Goal: Task Accomplishment & Management: Manage account settings

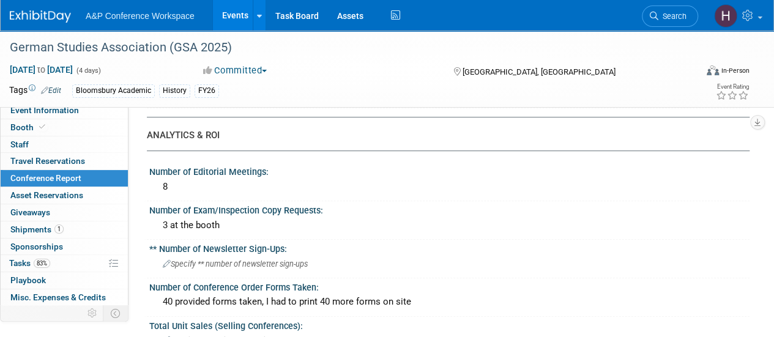
scroll to position [243, 0]
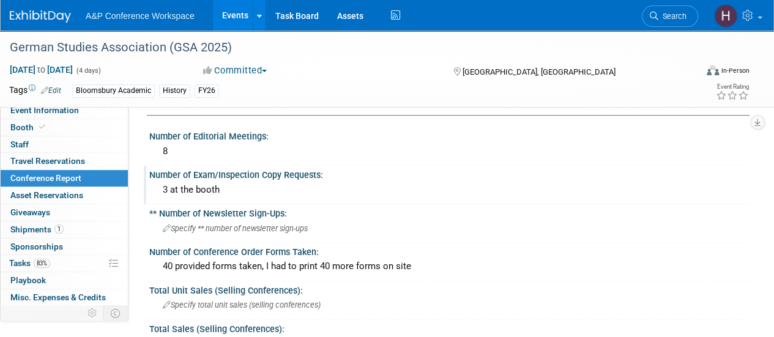
click at [342, 193] on div "3 at the booth" at bounding box center [449, 189] width 582 height 19
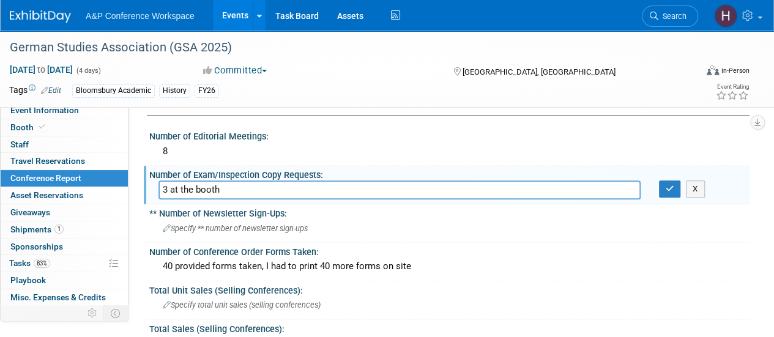
drag, startPoint x: 166, startPoint y: 188, endPoint x: 134, endPoint y: 188, distance: 31.8
type input "5 at the booth"
click at [660, 185] on button "button" at bounding box center [670, 188] width 22 height 17
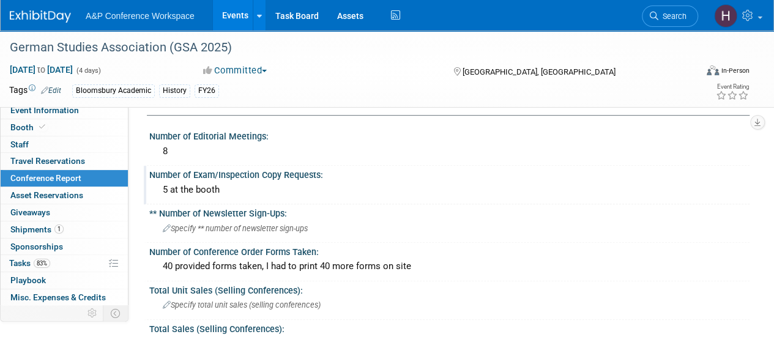
drag, startPoint x: 685, startPoint y: 231, endPoint x: 396, endPoint y: 168, distance: 296.0
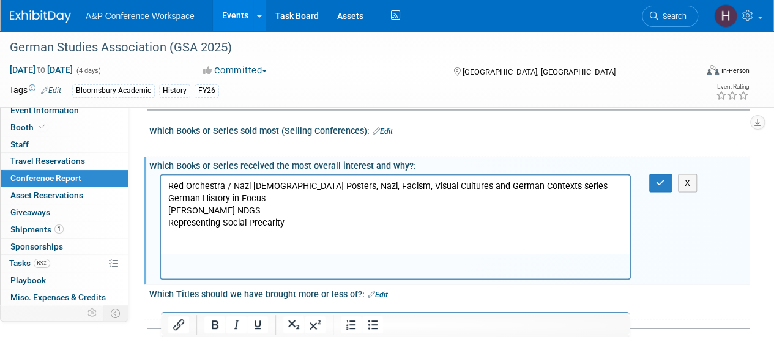
scroll to position [975, 0]
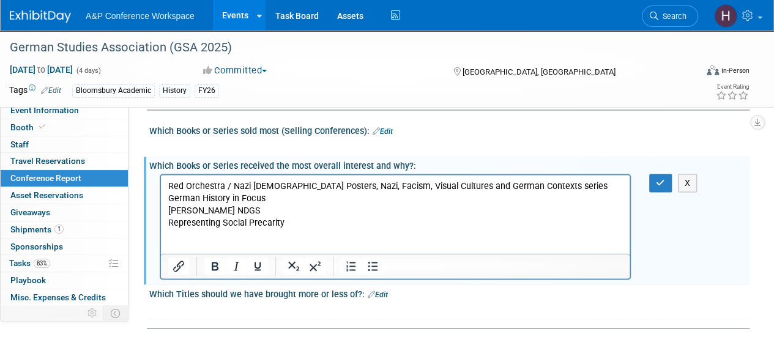
drag, startPoint x: 557, startPoint y: 342, endPoint x: 302, endPoint y: 232, distance: 278.0
click at [302, 232] on p "Rich Text Area. Press ALT-0 for help." at bounding box center [395, 235] width 454 height 12
drag, startPoint x: 302, startPoint y: 232, endPoint x: 299, endPoint y: 205, distance: 27.1
click at [299, 205] on body "Red Orchestra / Nazi [DEMOGRAPHIC_DATA] Posters, Nazi, Facism, Visual Cultures …" at bounding box center [396, 216] width 456 height 73
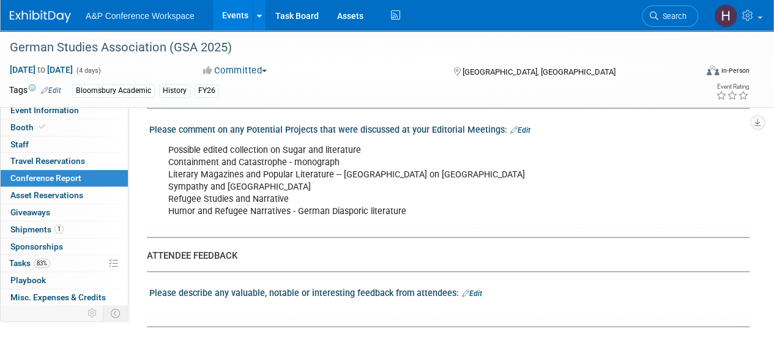
scroll to position [1474, 0]
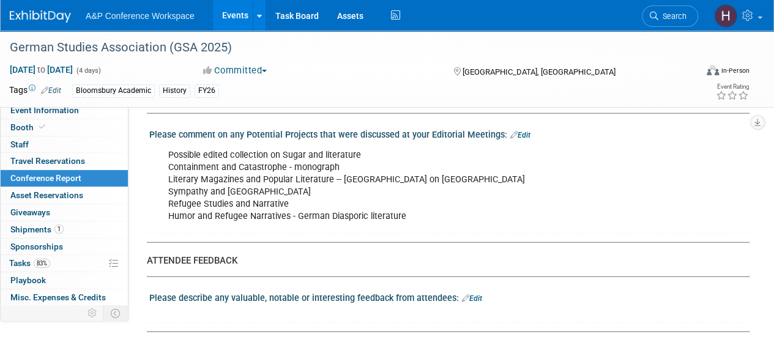
click at [413, 202] on div "Possible edited collection on Sugar and literature Containment and Catastrophe …" at bounding box center [395, 186] width 471 height 86
click at [290, 173] on div "Possible edited collection on Sugar and literature Containment and Catastrophe …" at bounding box center [395, 186] width 471 height 86
click at [522, 131] on link "Edit" at bounding box center [520, 135] width 20 height 9
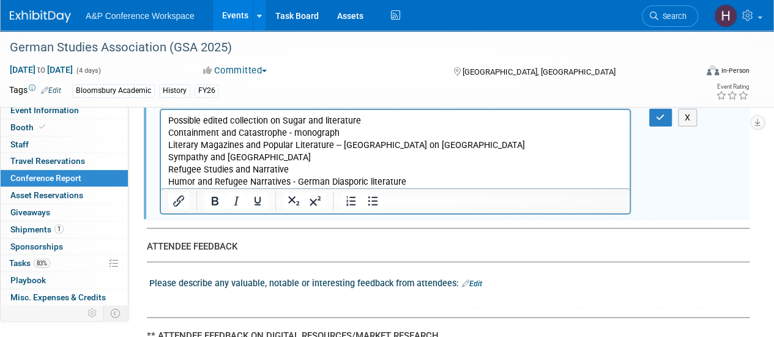
scroll to position [1508, 0]
click at [324, 118] on p "Possible edited collection on Sugar and literature Containment and Catastrophe …" at bounding box center [395, 150] width 454 height 73
click at [725, 232] on div "CONFERENCE REPORT A&P to complete all fields when applicable - BDR to complete …" at bounding box center [443, 13] width 593 height 2800
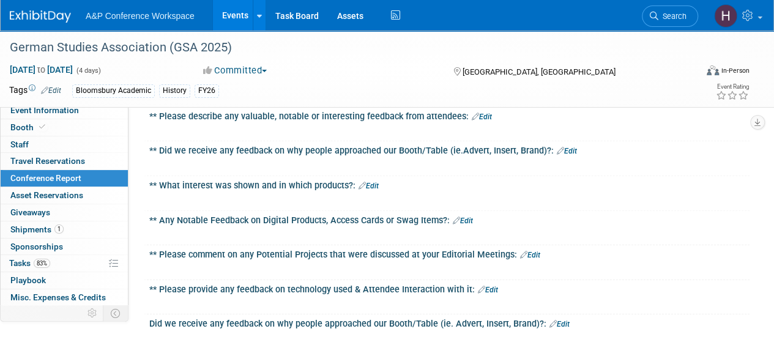
scroll to position [1744, 0]
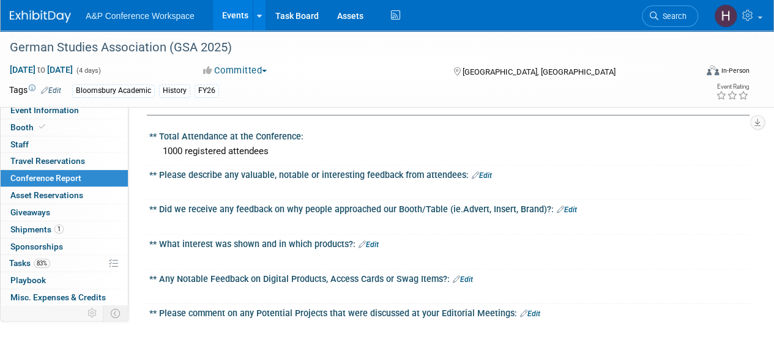
click at [626, 200] on div "** Did we receive any feedback on why people approached our Booth/Table (ie.Adv…" at bounding box center [449, 208] width 600 height 16
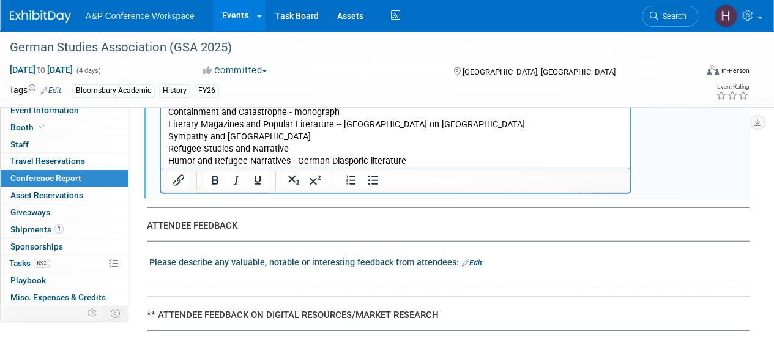
scroll to position [1541, 0]
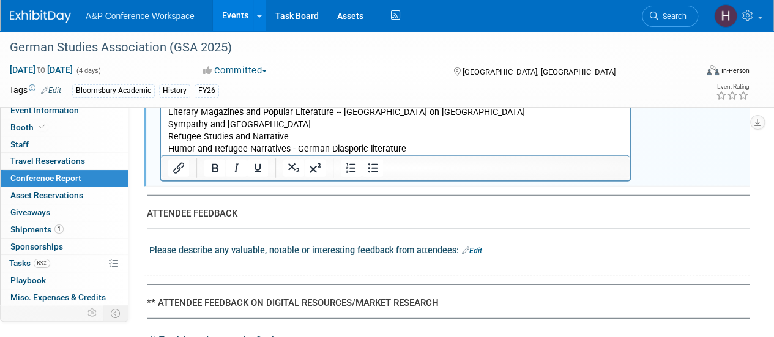
click at [409, 150] on p "Possible edited collection on Sugar and literature Containment and Catastrophe …" at bounding box center [395, 117] width 454 height 73
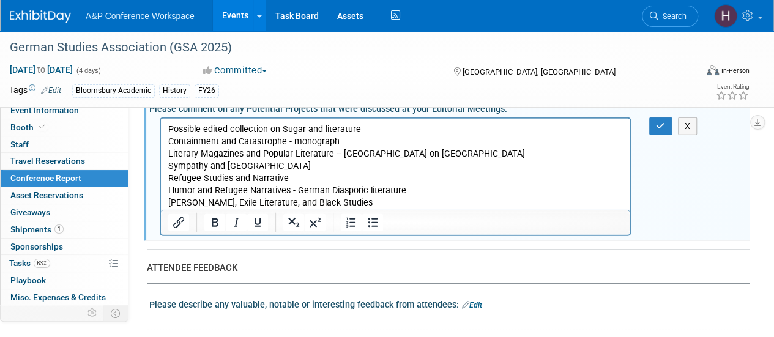
scroll to position [1496, 0]
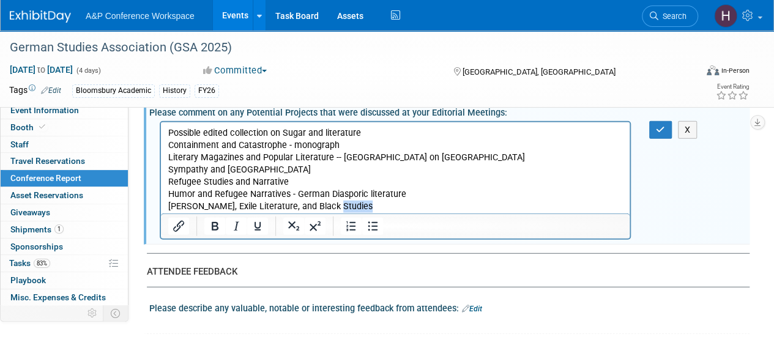
drag, startPoint x: 362, startPoint y: 209, endPoint x: 333, endPoint y: 207, distance: 28.8
click at [333, 207] on p "[PERSON_NAME], Exile Literature, and Black Studies" at bounding box center [395, 206] width 454 height 12
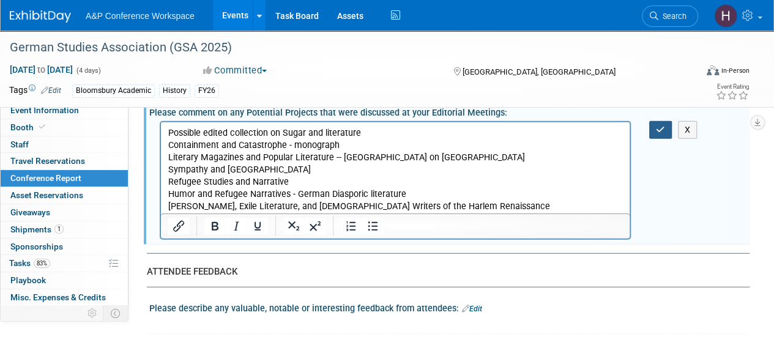
click at [666, 123] on button "button" at bounding box center [660, 130] width 23 height 18
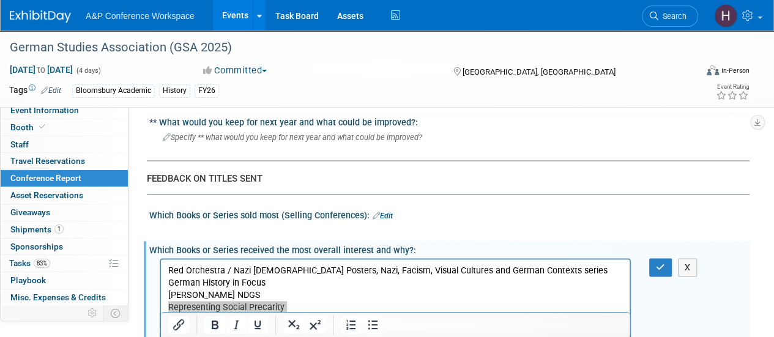
scroll to position [889, 0]
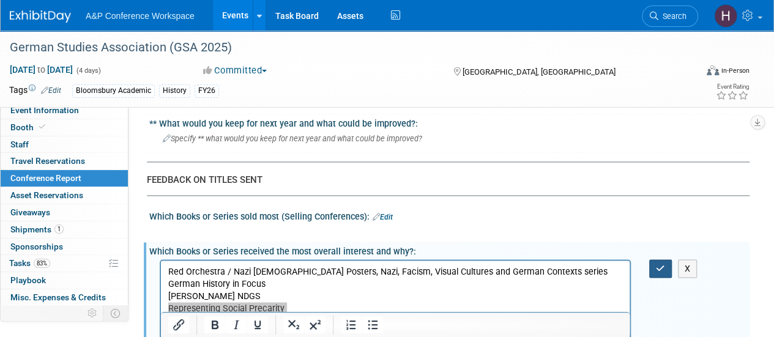
click at [654, 261] on button "button" at bounding box center [660, 268] width 23 height 18
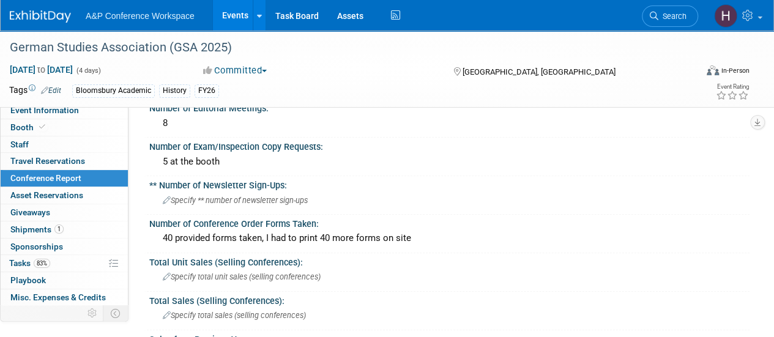
scroll to position [0, 0]
